Goal: Contribute content: Add original content to the website for others to see

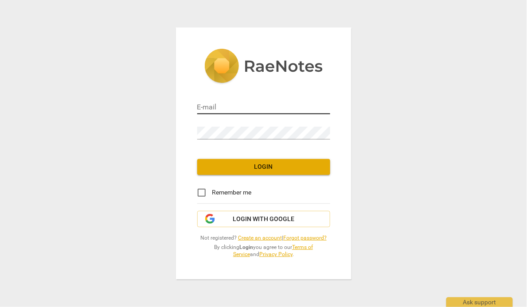
click at [227, 110] on input "email" at bounding box center [263, 108] width 133 height 13
paste input "[PERSON_NAME][EMAIL_ADDRESS][DOMAIN_NAME]"
type input "bonnie@youthcoachinginstitute.com"
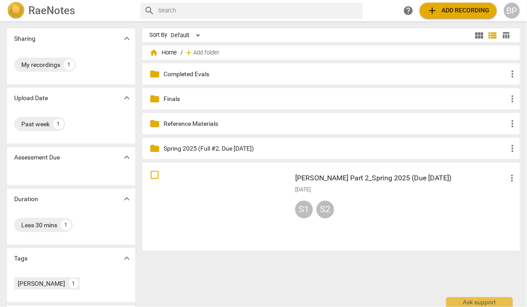
click at [447, 8] on span "add Add recording" at bounding box center [458, 10] width 63 height 11
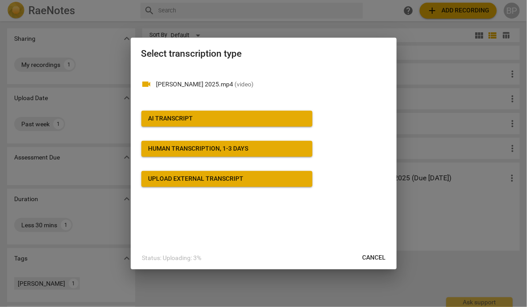
click at [167, 117] on div "AI Transcript" at bounding box center [171, 118] width 45 height 9
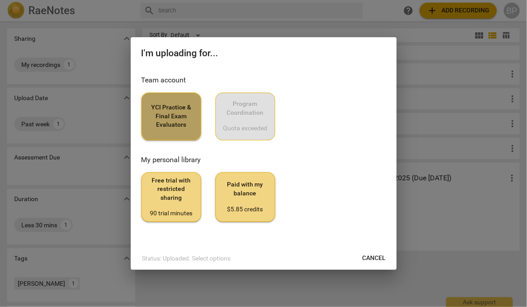
click at [172, 129] on span "YCI Practice & Final Exam Evaluators" at bounding box center [171, 116] width 45 height 26
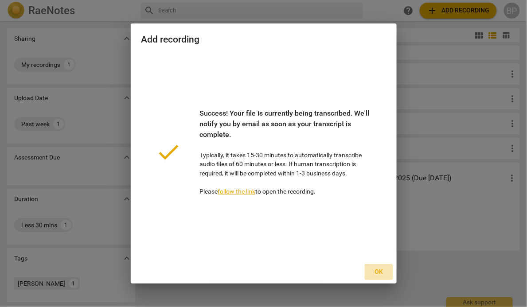
click at [379, 271] on span "Ok" at bounding box center [379, 272] width 14 height 9
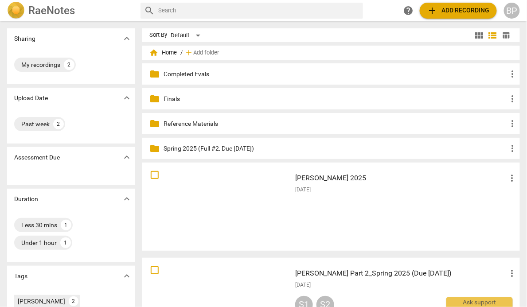
click at [317, 235] on div "Mary Bloser_Final_Spring 2025 more_vert 2025-09-09" at bounding box center [406, 207] width 237 height 82
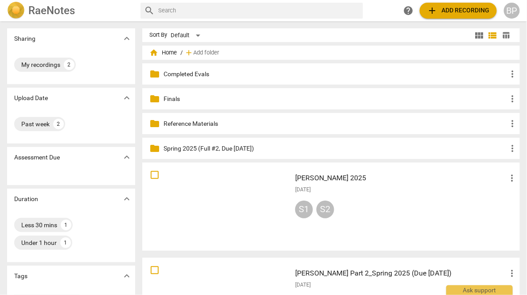
click at [384, 192] on div "[DATE]" at bounding box center [406, 190] width 223 height 8
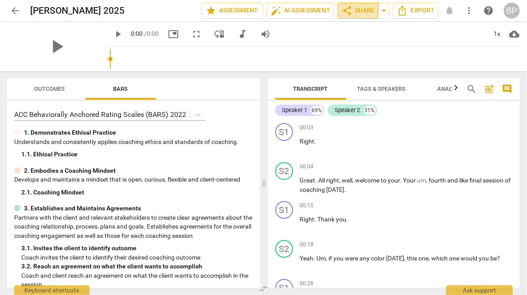
click at [360, 11] on span "share Share" at bounding box center [358, 10] width 33 height 11
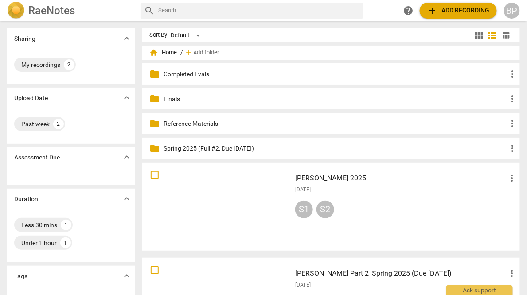
click at [346, 187] on div "[DATE]" at bounding box center [406, 190] width 223 height 8
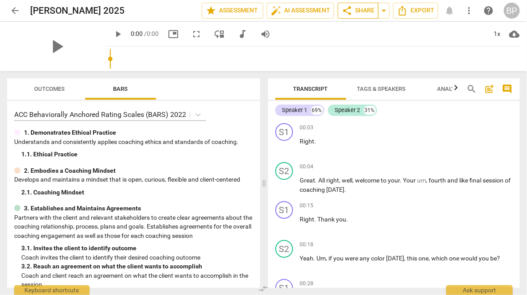
click at [354, 15] on span "share Share" at bounding box center [358, 10] width 33 height 11
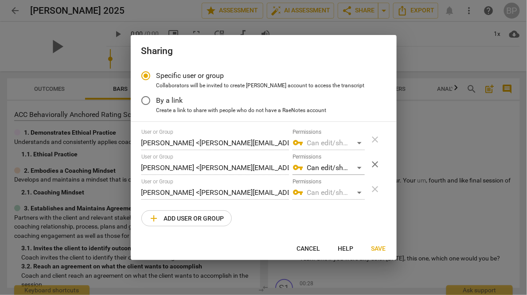
click at [190, 215] on span "add Add user or group" at bounding box center [186, 218] width 75 height 11
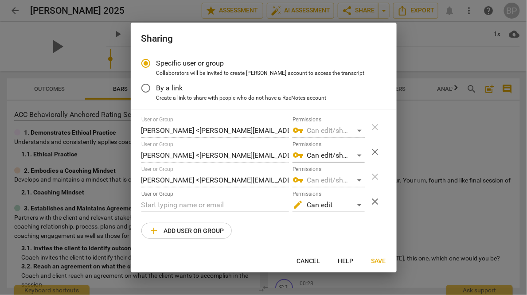
radio input "false"
click at [182, 206] on input "text" at bounding box center [215, 205] width 148 height 14
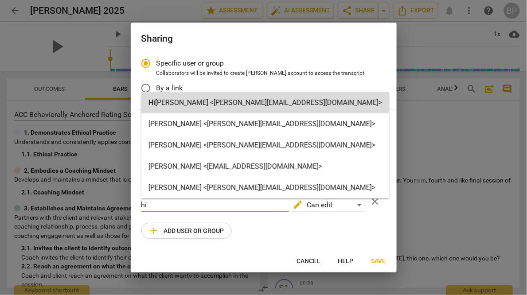
type input "hi"
radio input "false"
type input "Himani Verma <himani@youthcoachinginstitute.com>"
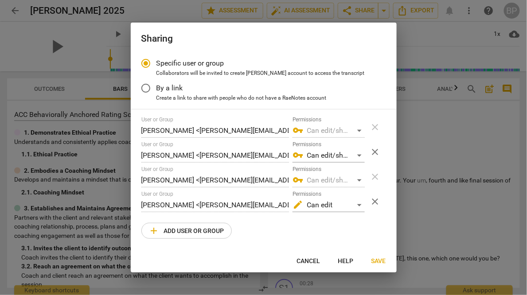
click at [378, 262] on span "Save" at bounding box center [379, 261] width 15 height 9
click at [377, 262] on span "Save" at bounding box center [379, 261] width 15 height 9
click at [380, 261] on span "Save" at bounding box center [379, 261] width 15 height 9
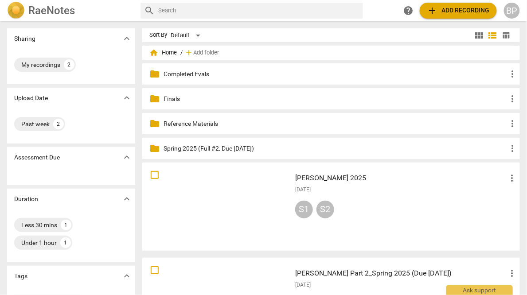
click at [253, 194] on div at bounding box center [216, 207] width 143 height 82
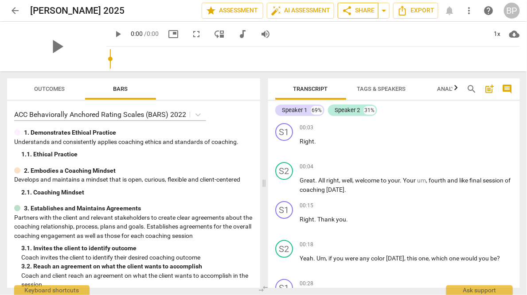
click at [353, 8] on span "share Share" at bounding box center [358, 10] width 33 height 11
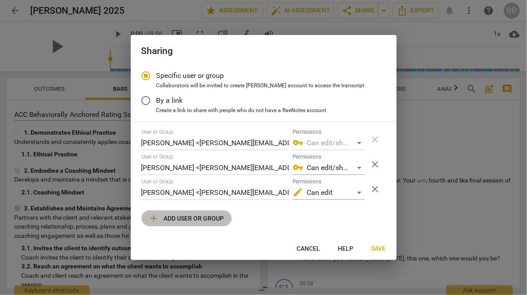
click at [192, 222] on span "add Add user or group" at bounding box center [186, 218] width 75 height 11
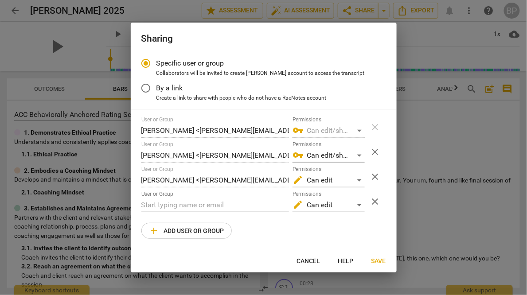
click at [372, 198] on span "close" at bounding box center [375, 201] width 11 height 11
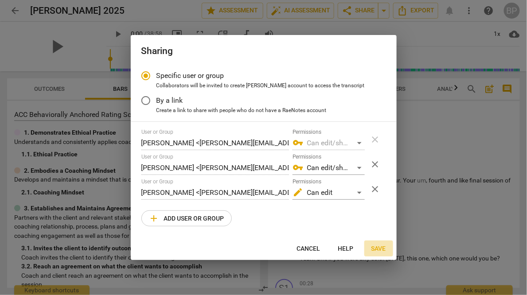
click at [377, 246] on span "Save" at bounding box center [379, 249] width 15 height 9
radio input "false"
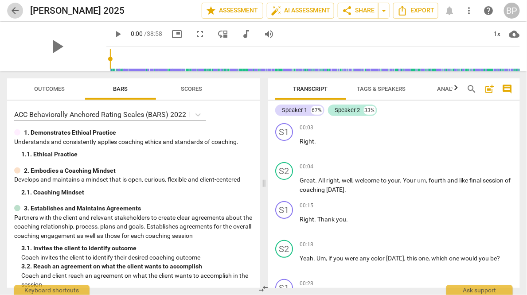
click at [16, 8] on span "arrow_back" at bounding box center [15, 10] width 11 height 11
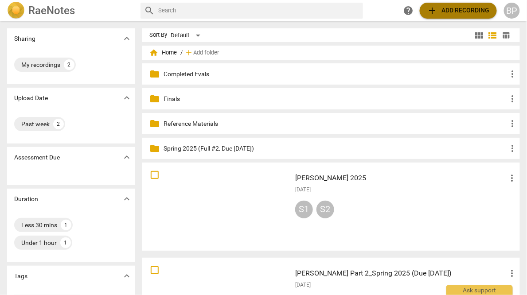
click at [449, 7] on span "add Add recording" at bounding box center [458, 10] width 63 height 11
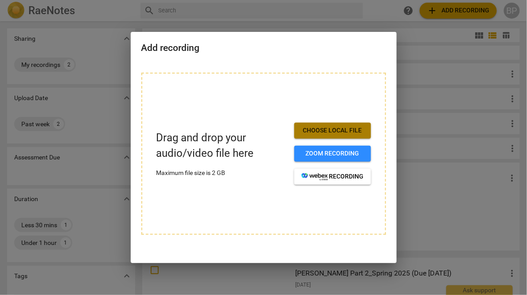
click at [305, 128] on span "Choose local file" at bounding box center [332, 130] width 63 height 9
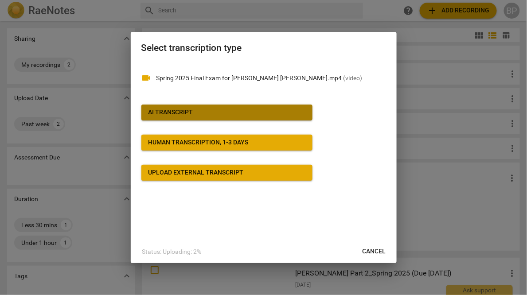
click at [211, 117] on span "AI Transcript" at bounding box center [227, 112] width 157 height 9
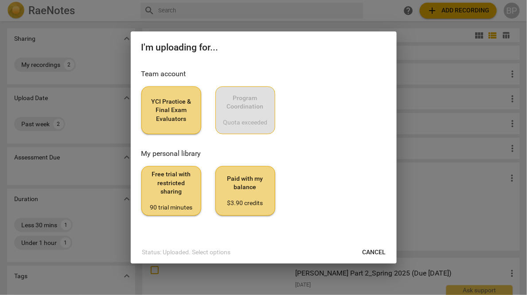
click at [181, 105] on span "YCI Practice & Final Exam Evaluators" at bounding box center [171, 111] width 45 height 26
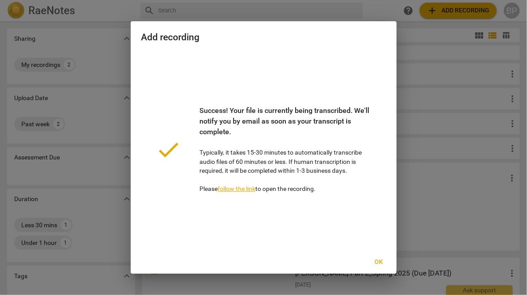
click at [379, 262] on button "Ok" at bounding box center [379, 262] width 28 height 16
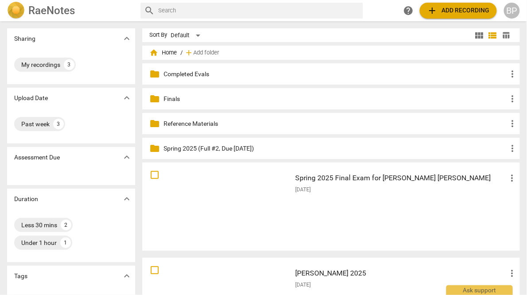
click at [333, 191] on div "[DATE]" at bounding box center [406, 190] width 223 height 8
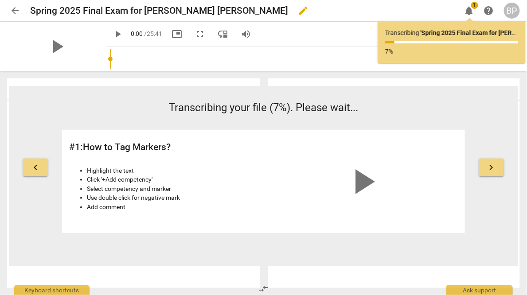
click at [298, 13] on span "edit" at bounding box center [303, 10] width 11 height 11
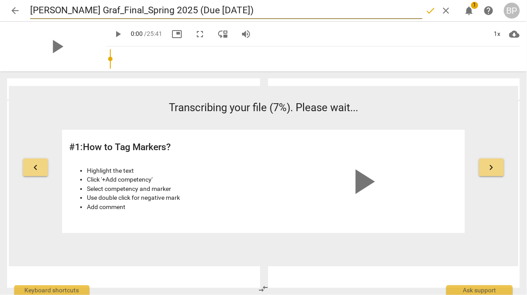
type input "[PERSON_NAME] Graf_Final_Spring 2025 (Due [DATE])"
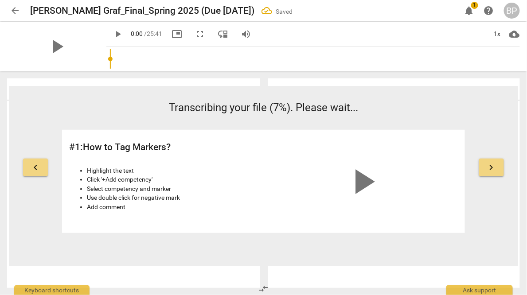
click at [15, 11] on span "arrow_back" at bounding box center [15, 10] width 11 height 11
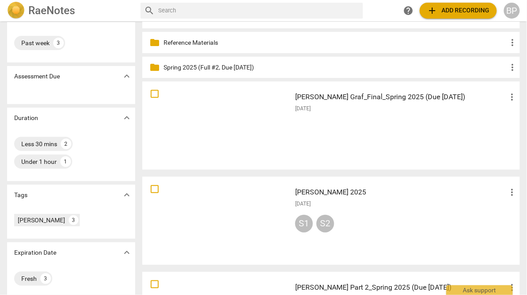
scroll to position [47, 0]
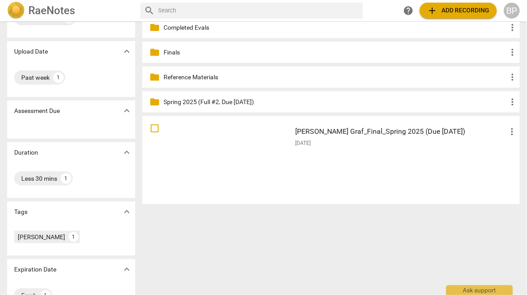
click at [455, 9] on span "add Add recording" at bounding box center [458, 10] width 63 height 11
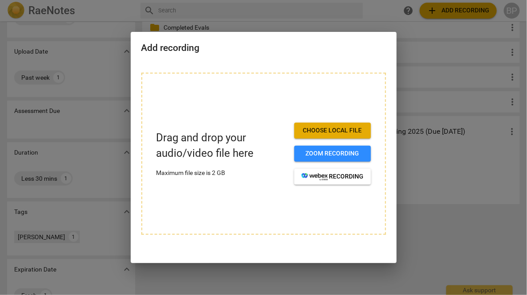
click at [339, 129] on span "Choose local file" at bounding box center [332, 130] width 63 height 9
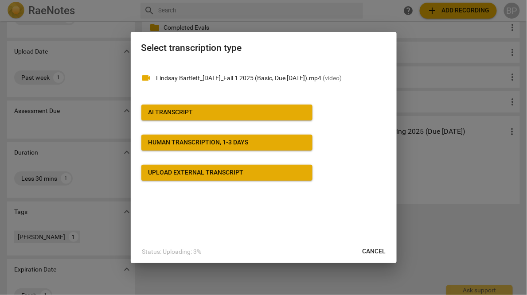
click at [160, 113] on div "AI Transcript" at bounding box center [171, 112] width 45 height 9
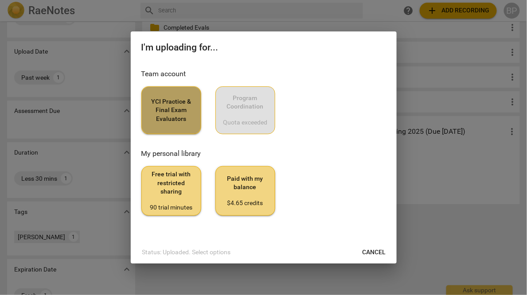
click at [167, 123] on span "YCI Practice & Final Exam Evaluators" at bounding box center [171, 111] width 45 height 26
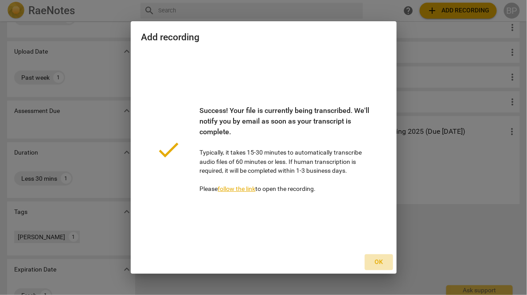
click at [380, 261] on span "Ok" at bounding box center [379, 262] width 14 height 9
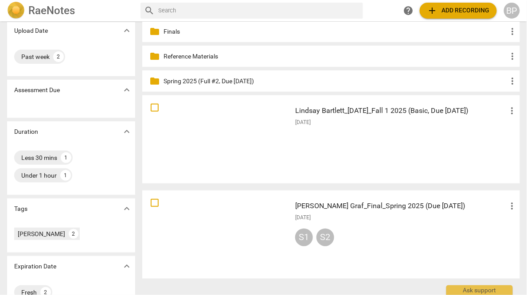
scroll to position [77, 0]
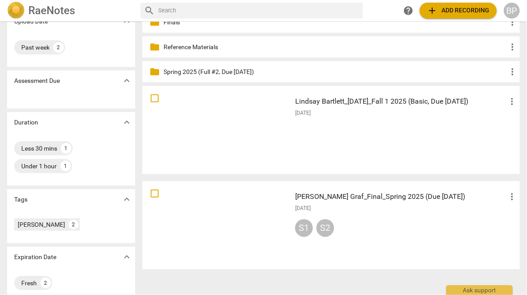
click at [247, 203] on div at bounding box center [216, 225] width 143 height 82
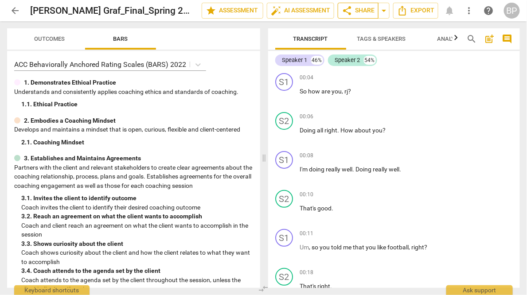
click at [350, 9] on span "share" at bounding box center [347, 10] width 11 height 11
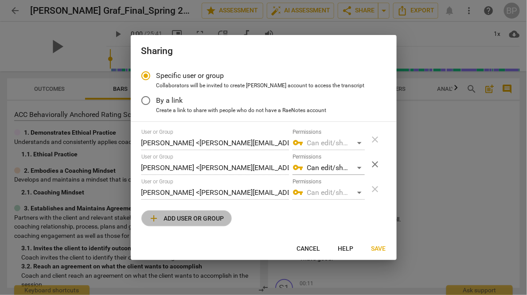
click at [188, 216] on span "add Add user or group" at bounding box center [186, 218] width 75 height 11
radio input "false"
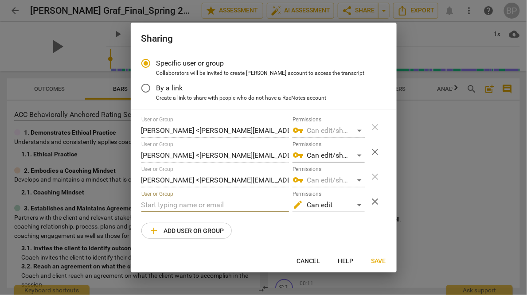
click at [180, 204] on input "text" at bounding box center [215, 205] width 148 height 14
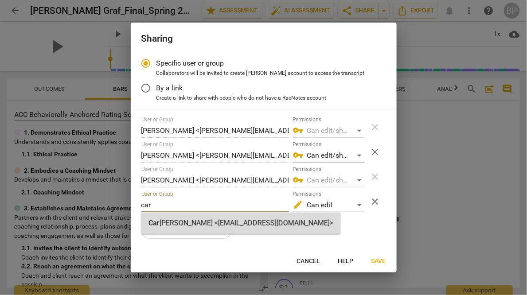
type input "car"
radio input "false"
type input "Carine Aubrun <carine@youthcoachinginstitute.com>"
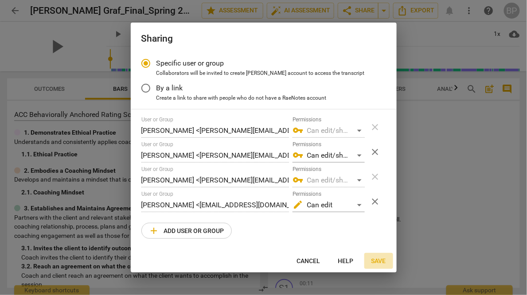
click at [384, 266] on button "Save" at bounding box center [378, 261] width 29 height 16
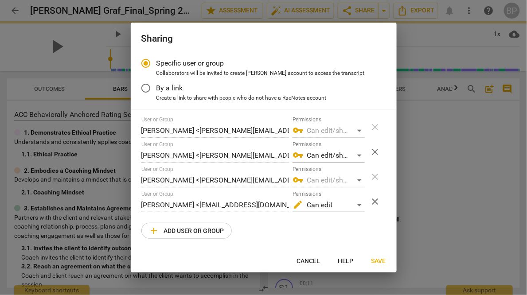
radio input "false"
type input "Carine Aubrun <carine@youthcoachinginstitute.com>"
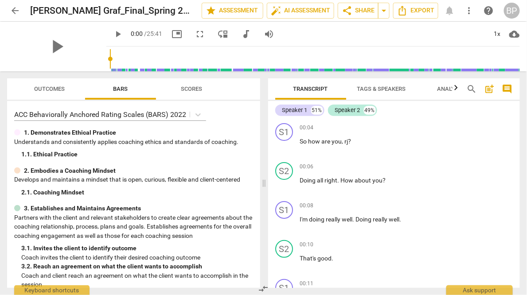
click at [13, 11] on span "arrow_back" at bounding box center [15, 10] width 11 height 11
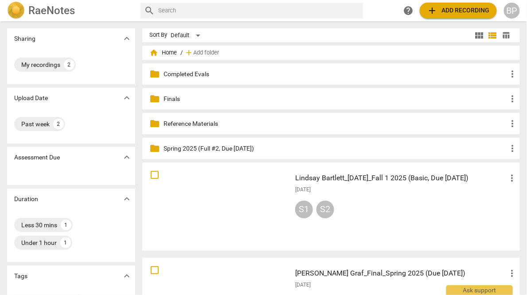
click at [430, 12] on span "add" at bounding box center [432, 10] width 11 height 11
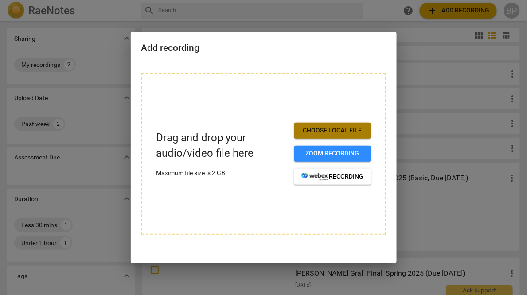
click at [317, 130] on span "Choose local file" at bounding box center [332, 130] width 63 height 9
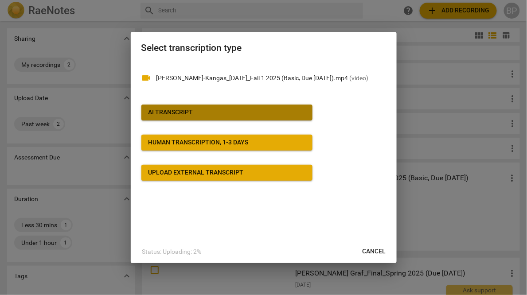
click at [162, 110] on div "AI Transcript" at bounding box center [171, 112] width 45 height 9
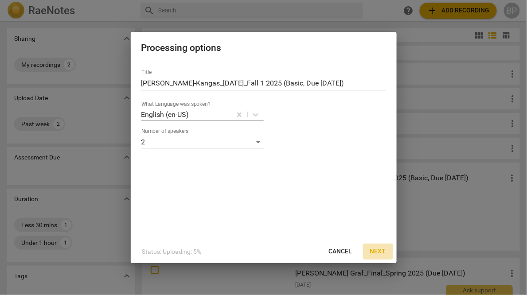
click at [374, 250] on span "Next" at bounding box center [378, 251] width 16 height 9
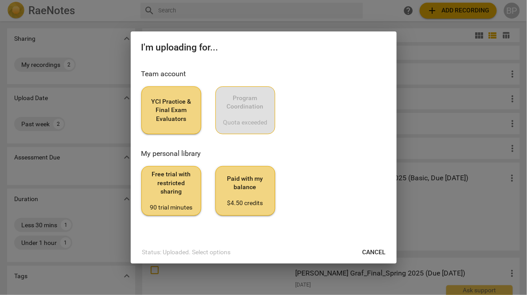
click at [171, 118] on span "YCI Practice & Final Exam Evaluators" at bounding box center [171, 111] width 45 height 26
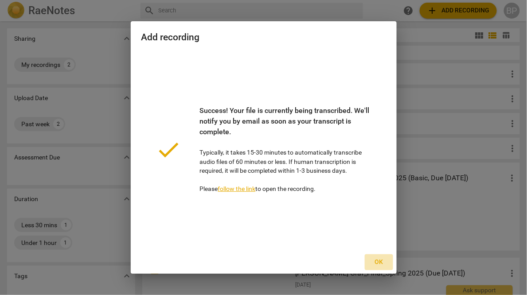
click at [379, 262] on span "Ok" at bounding box center [379, 262] width 14 height 9
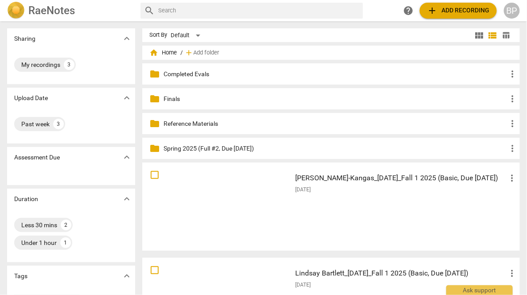
click at [439, 14] on span "add Add recording" at bounding box center [458, 10] width 63 height 11
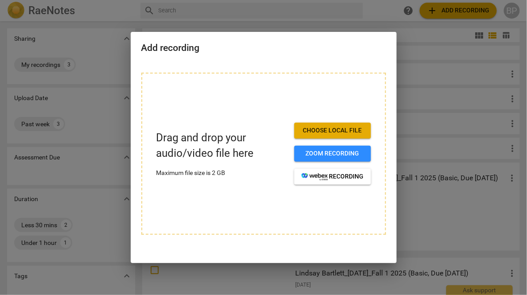
click at [338, 126] on button "Choose local file" at bounding box center [332, 131] width 77 height 16
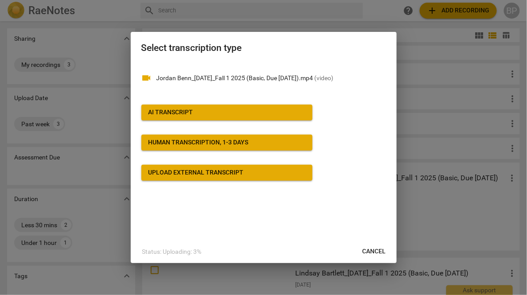
click at [172, 110] on div "AI Transcript" at bounding box center [171, 112] width 45 height 9
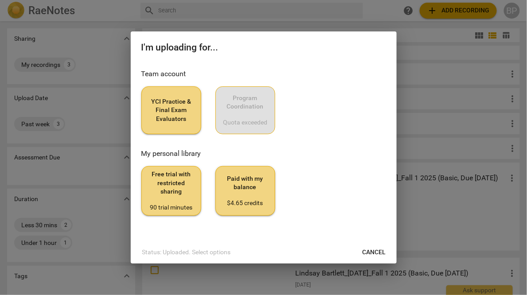
click at [184, 98] on span "YCI Practice & Final Exam Evaluators" at bounding box center [171, 111] width 45 height 26
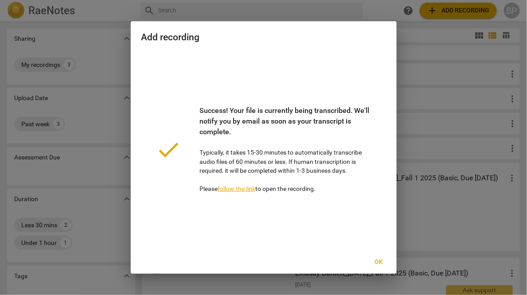
click at [379, 262] on button "Ok" at bounding box center [379, 262] width 28 height 16
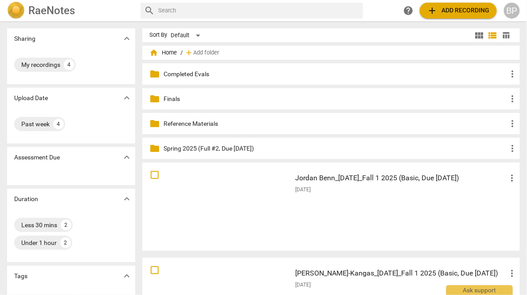
click at [438, 11] on span "add Add recording" at bounding box center [458, 10] width 63 height 11
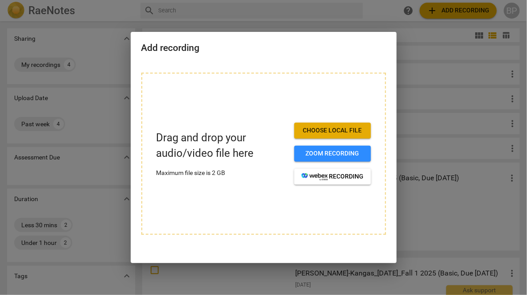
click at [305, 126] on button "Choose local file" at bounding box center [332, 131] width 77 height 16
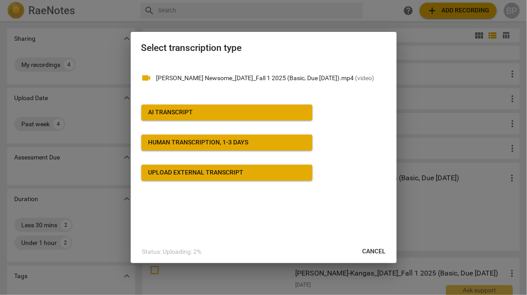
click at [156, 107] on button "AI Transcript" at bounding box center [226, 113] width 171 height 16
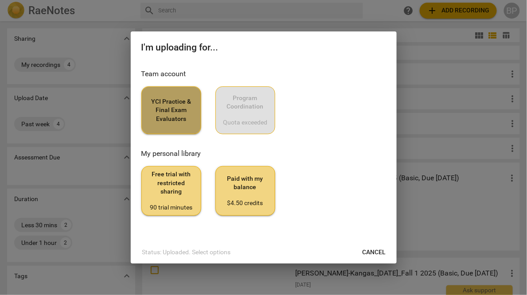
click at [156, 99] on span "YCI Practice & Final Exam Evaluators" at bounding box center [171, 111] width 45 height 26
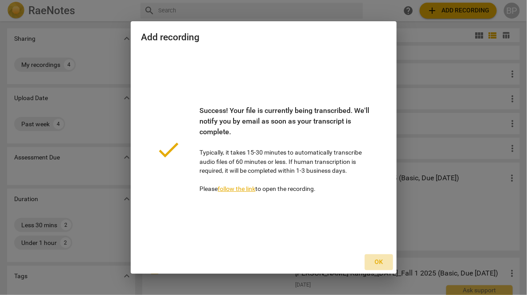
click at [377, 260] on span "Ok" at bounding box center [379, 262] width 14 height 9
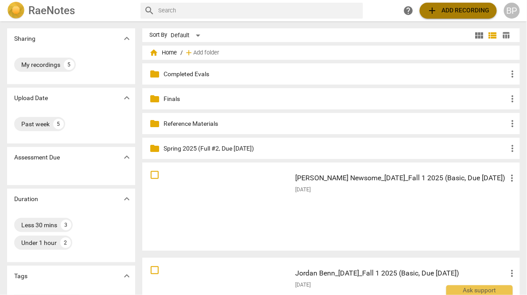
click at [441, 6] on span "add Add recording" at bounding box center [458, 10] width 63 height 11
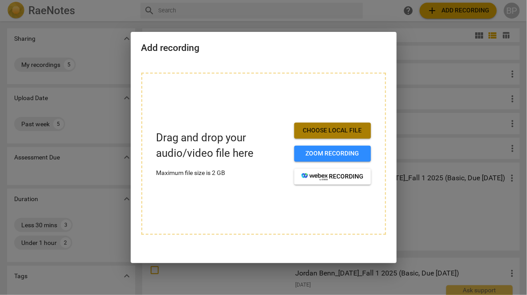
click at [316, 126] on button "Choose local file" at bounding box center [332, 131] width 77 height 16
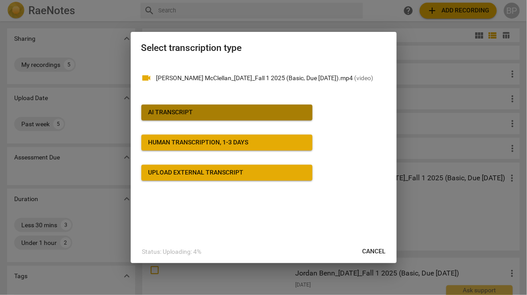
click at [187, 106] on button "AI Transcript" at bounding box center [226, 113] width 171 height 16
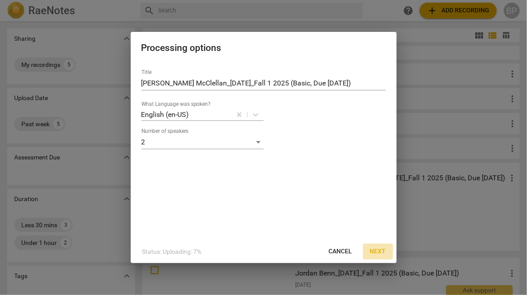
click at [378, 247] on button "Next" at bounding box center [378, 252] width 30 height 16
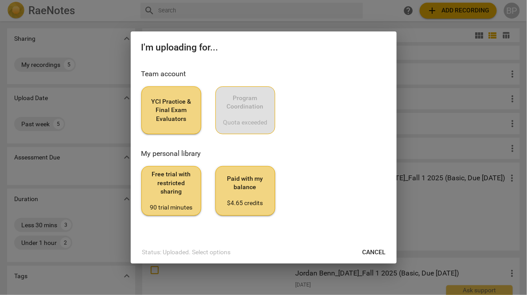
click at [180, 102] on span "YCI Practice & Final Exam Evaluators" at bounding box center [171, 111] width 45 height 26
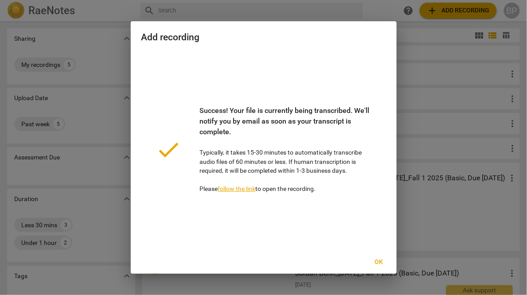
click at [377, 259] on span "Ok" at bounding box center [379, 262] width 14 height 9
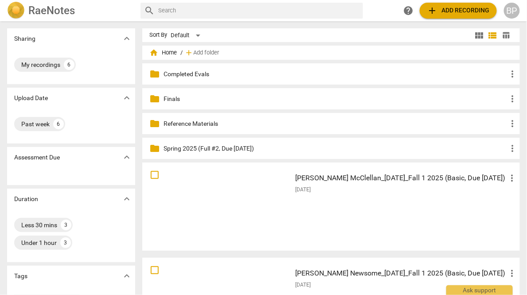
click at [439, 8] on span "add Add recording" at bounding box center [458, 10] width 63 height 11
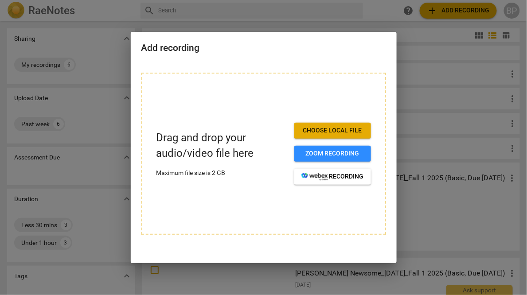
click at [309, 130] on span "Choose local file" at bounding box center [332, 130] width 63 height 9
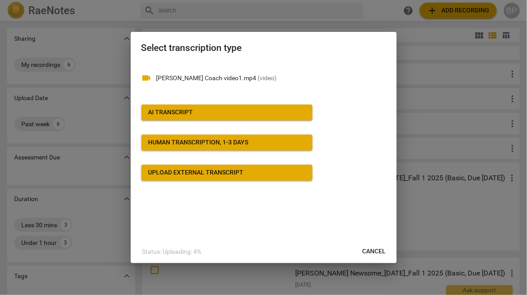
click at [162, 110] on div "AI Transcript" at bounding box center [171, 112] width 45 height 9
